Goal: Task Accomplishment & Management: Use online tool/utility

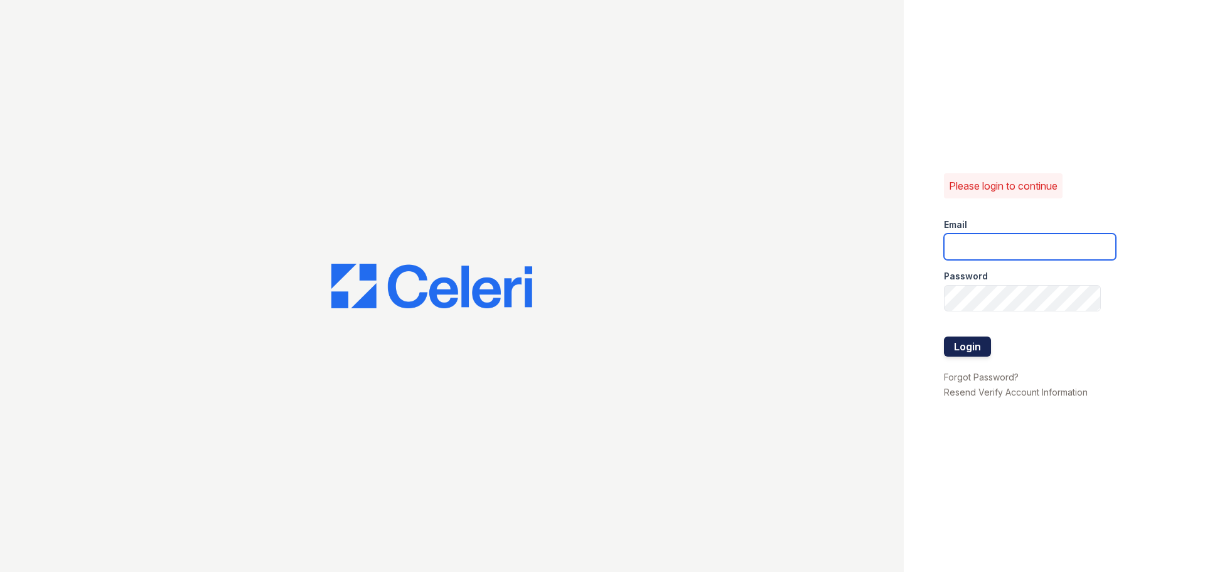
type input "[EMAIL_ADDRESS][DOMAIN_NAME]"
click at [976, 343] on button "Login" at bounding box center [967, 346] width 47 height 20
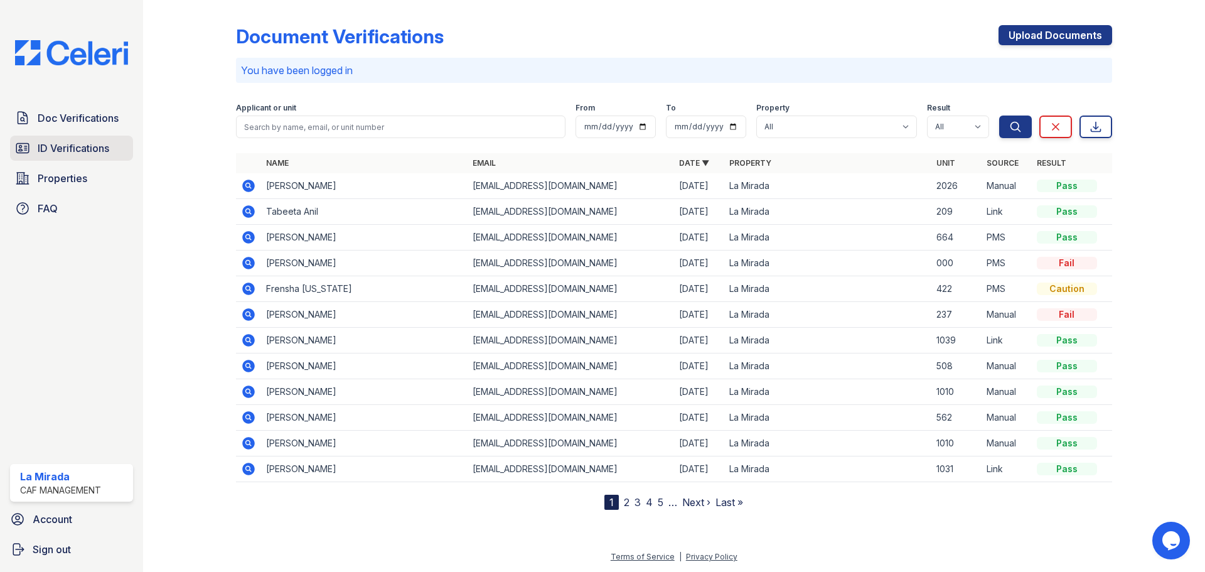
click at [48, 144] on span "ID Verifications" at bounding box center [74, 148] width 72 height 15
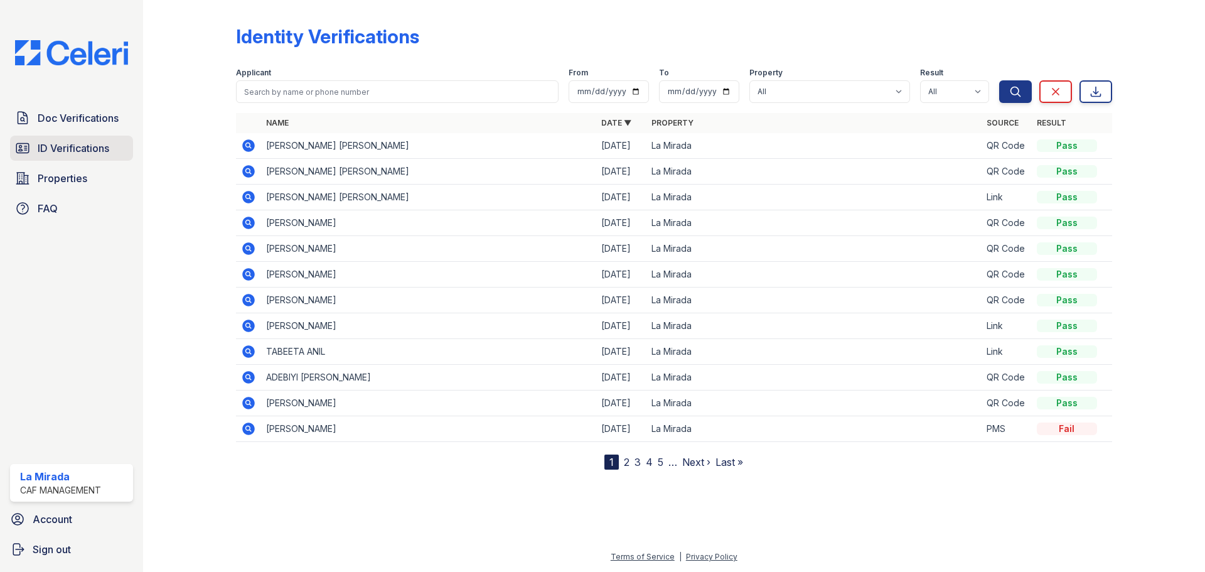
click at [87, 141] on span "ID Verifications" at bounding box center [74, 148] width 72 height 15
click at [107, 145] on span "ID Verifications" at bounding box center [74, 148] width 72 height 15
click at [80, 150] on span "ID Verifications" at bounding box center [74, 148] width 72 height 15
click at [79, 150] on span "ID Verifications" at bounding box center [74, 148] width 72 height 15
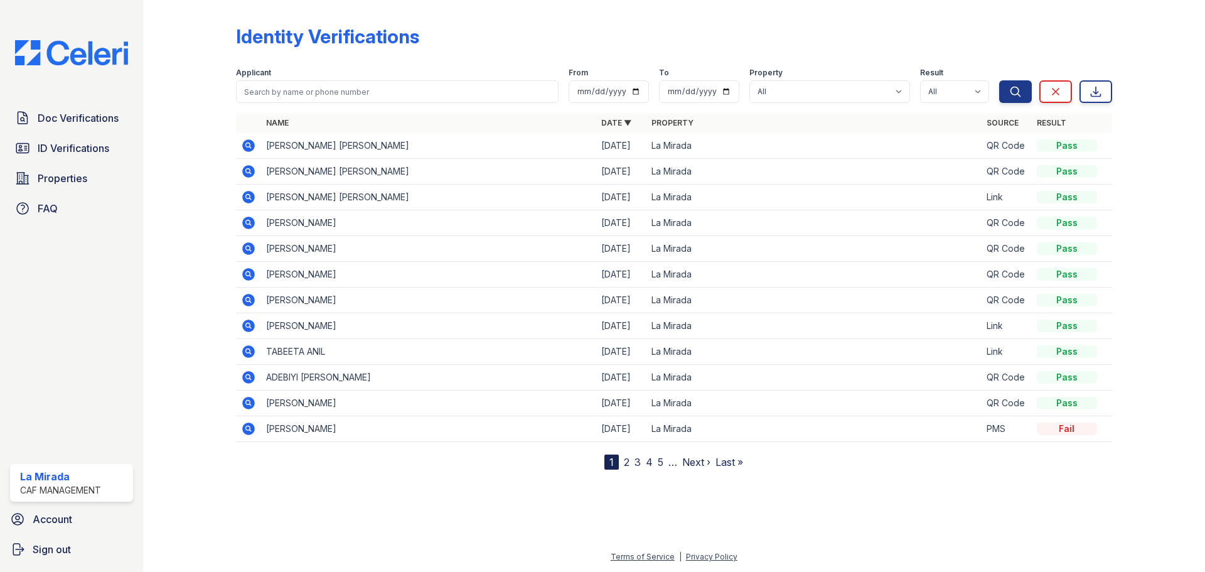
click at [79, 150] on span "ID Verifications" at bounding box center [74, 148] width 72 height 15
